Goal: Navigation & Orientation: Find specific page/section

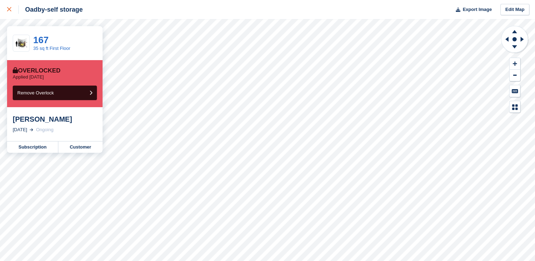
click at [7, 10] on icon at bounding box center [9, 9] width 4 height 4
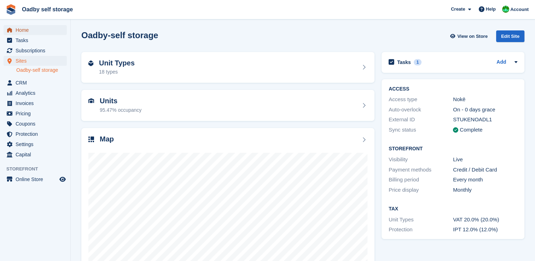
click at [23, 27] on span "Home" at bounding box center [37, 30] width 42 height 10
